Goal: Task Accomplishment & Management: Manage account settings

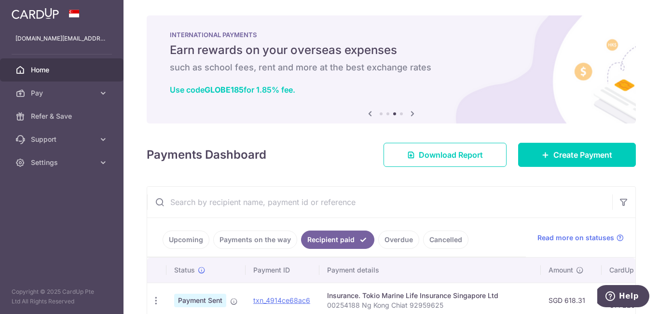
scroll to position [145, 0]
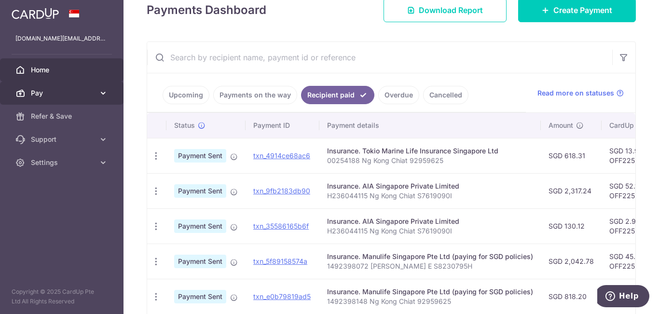
click at [79, 95] on span "Pay" at bounding box center [63, 93] width 64 height 10
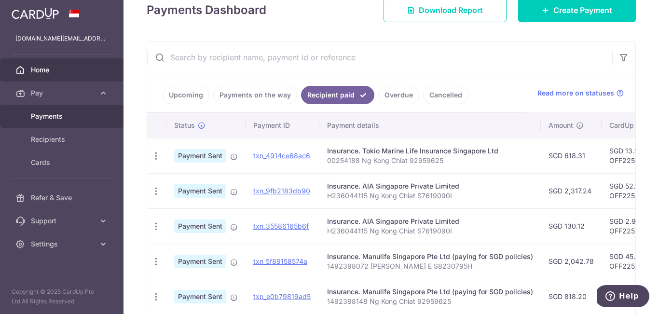
click at [68, 122] on link "Payments" at bounding box center [62, 116] width 124 height 23
